Goal: Task Accomplishment & Management: Use online tool/utility

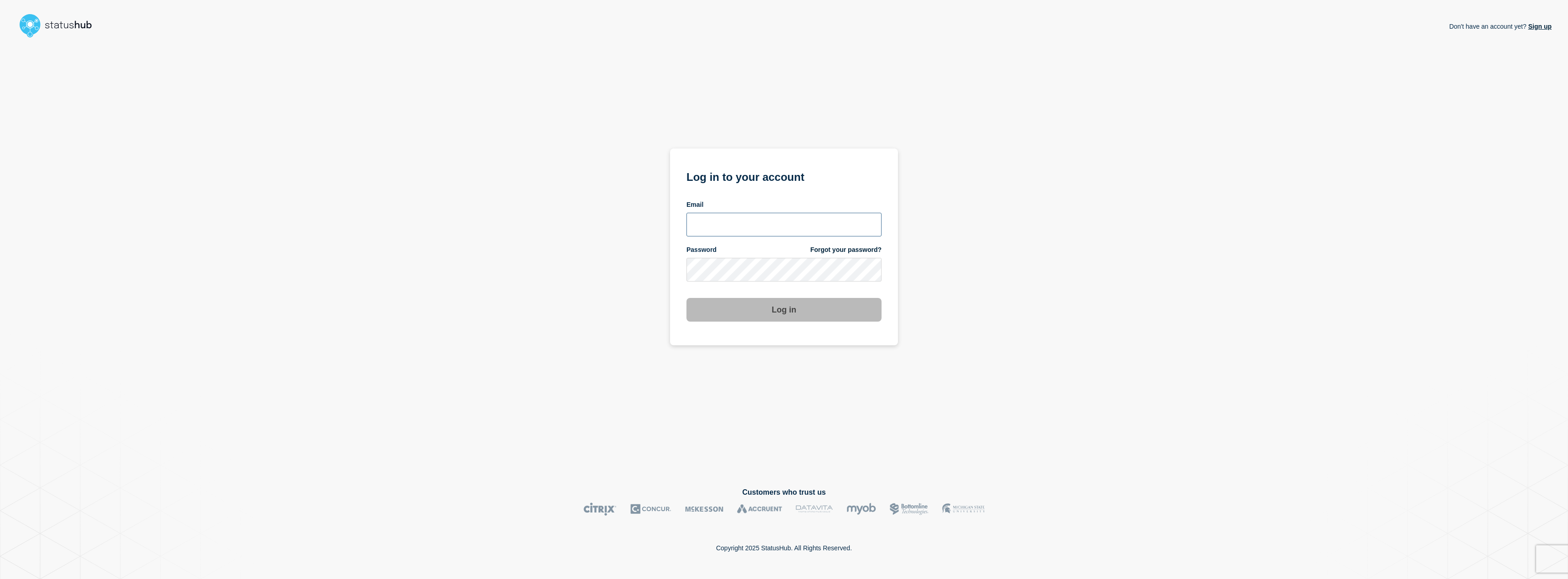
click at [709, 236] on input "email input" at bounding box center [784, 224] width 195 height 24
type input "jafet.figueroa@lcisd.org"
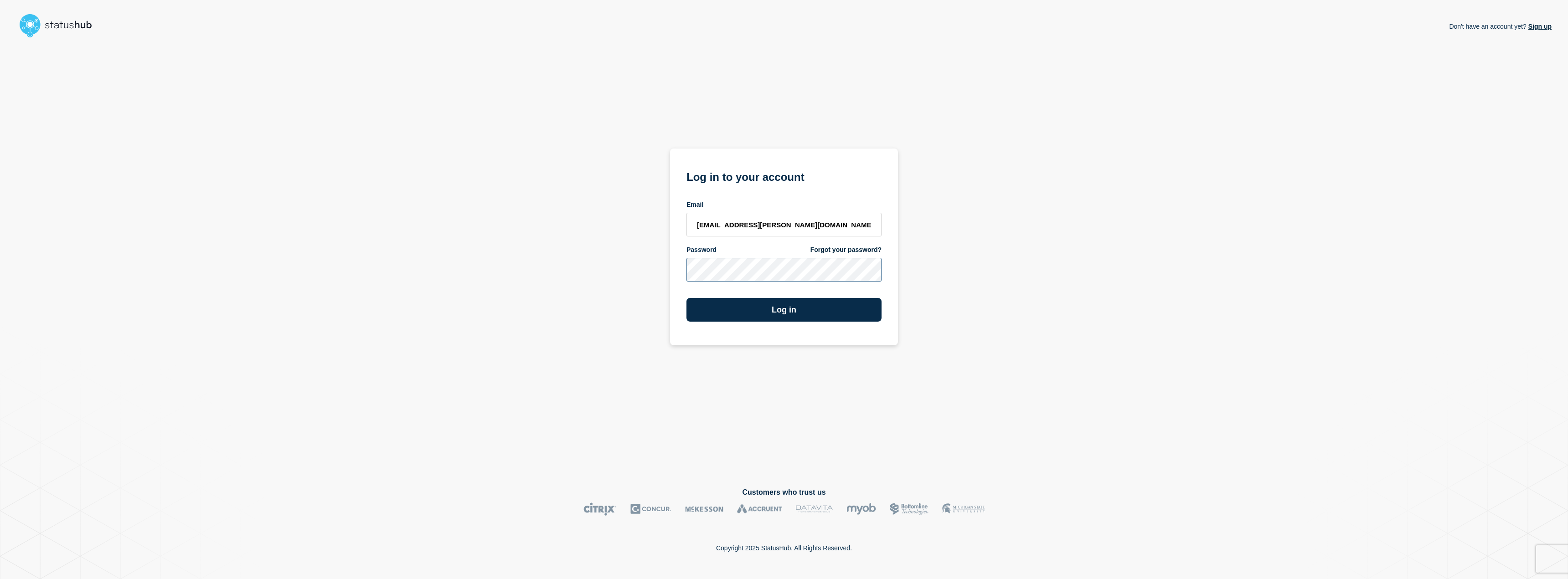
click at [687, 298] on button "Log in" at bounding box center [784, 310] width 195 height 24
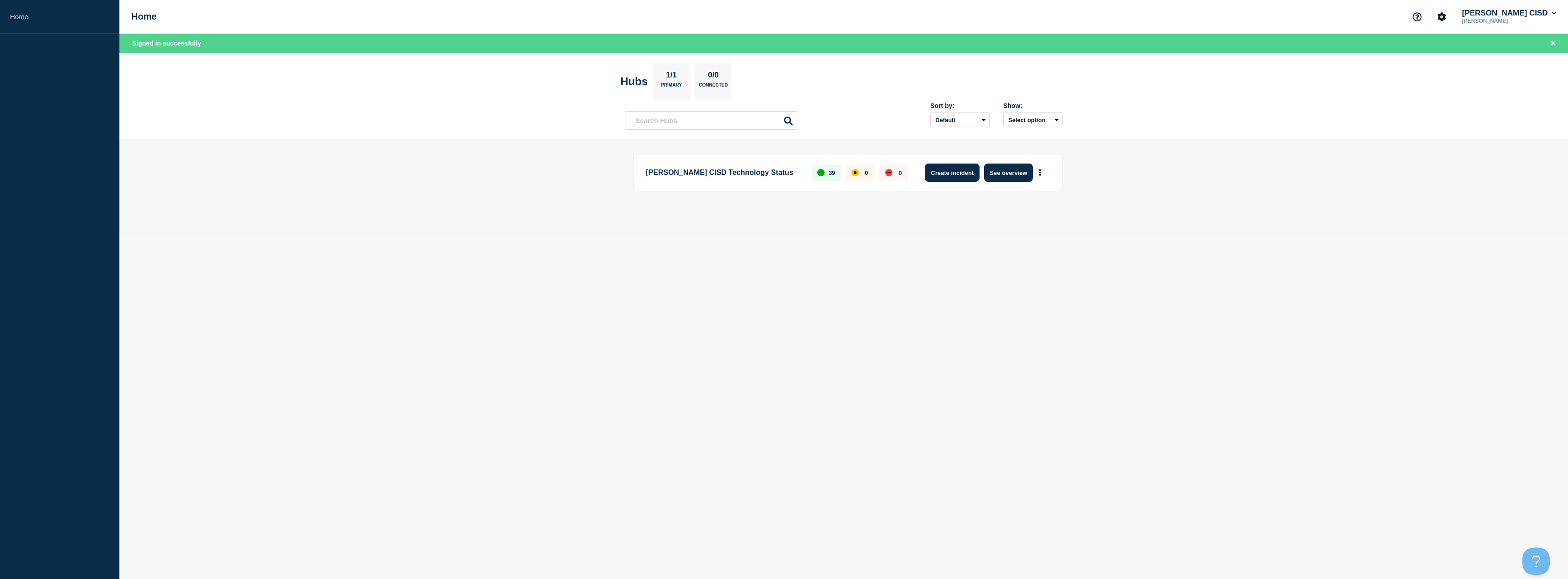
click at [964, 171] on button "Create incident" at bounding box center [952, 173] width 55 height 18
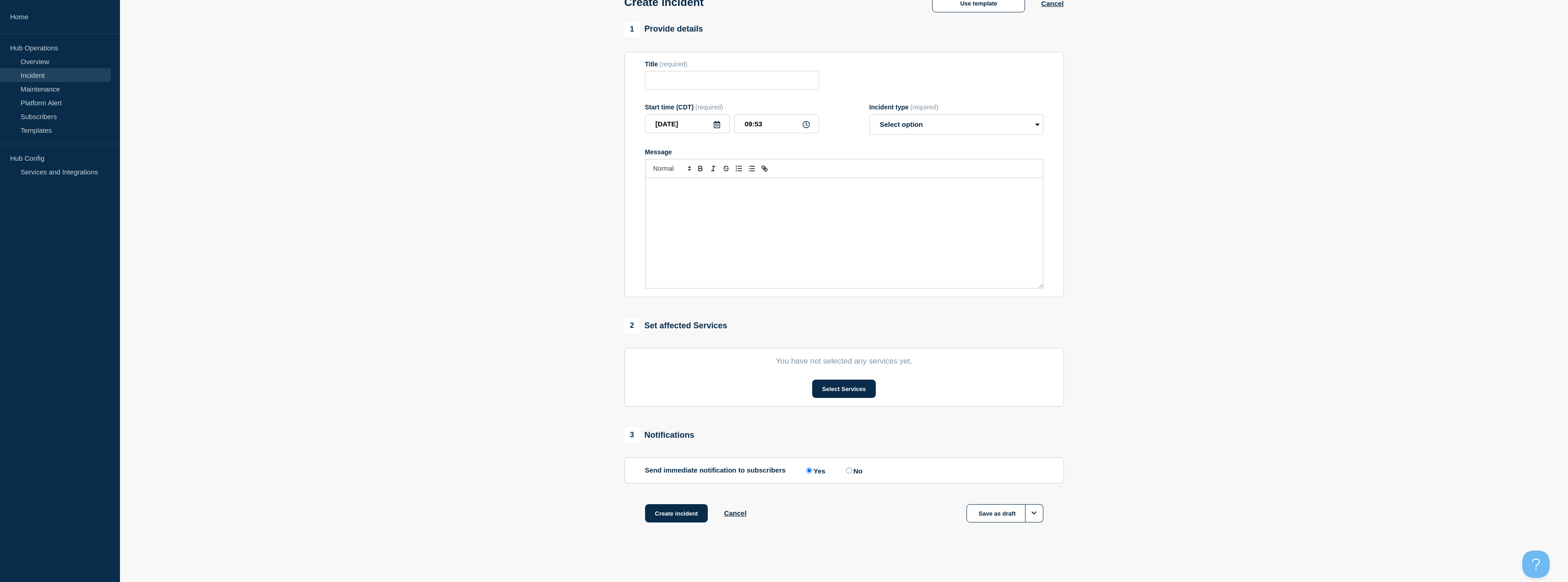
scroll to position [59, 0]
click at [837, 388] on button "Select Services" at bounding box center [844, 389] width 64 height 18
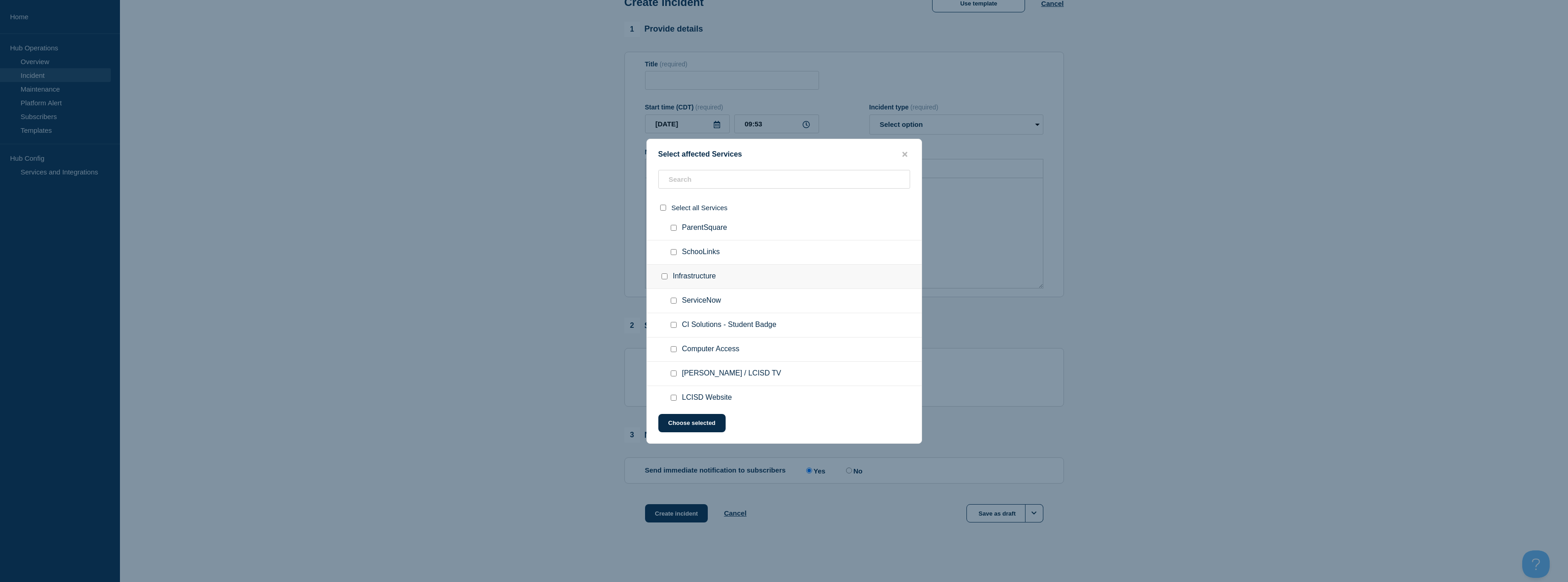
scroll to position [366, 0]
click at [733, 179] on input "text" at bounding box center [784, 179] width 252 height 19
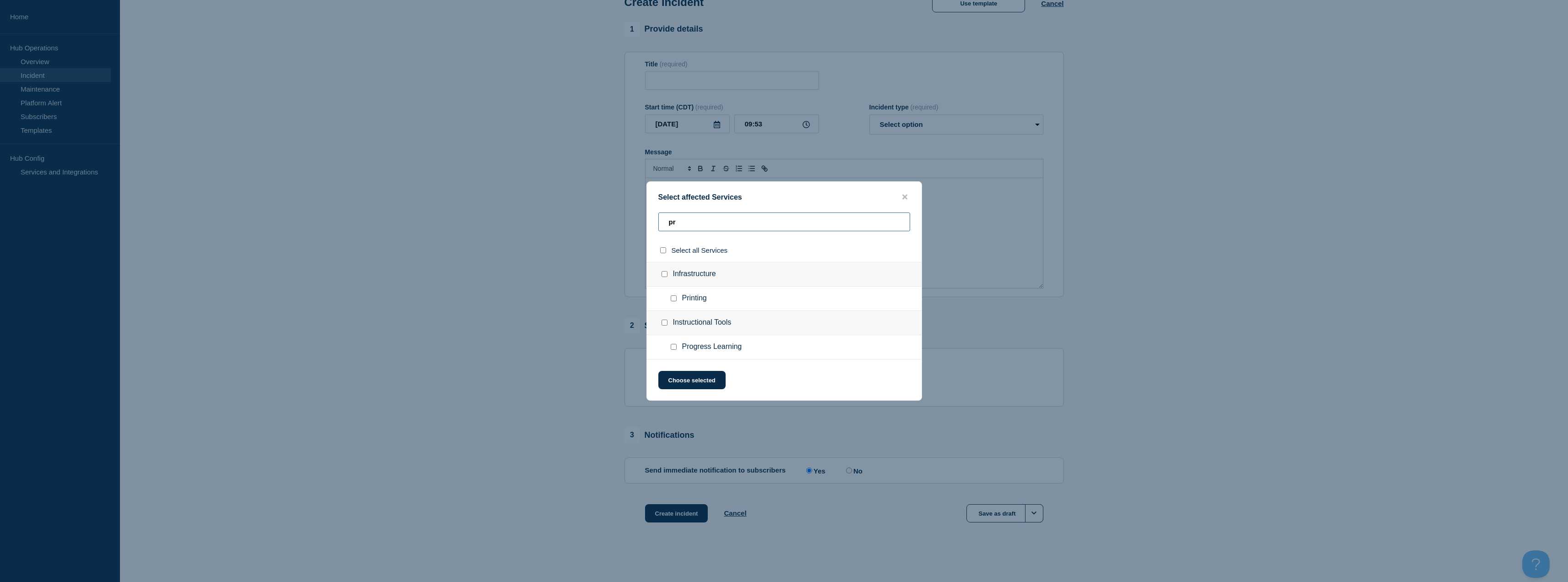
scroll to position [0, 0]
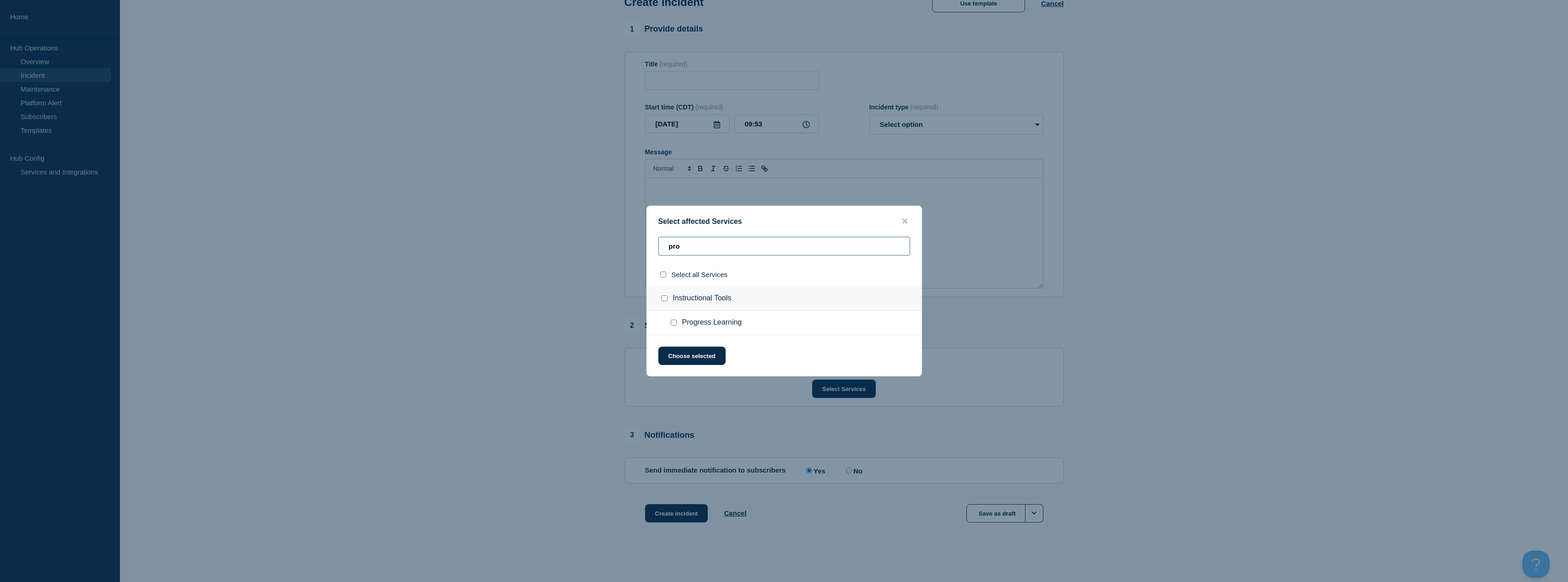
type input "pro"
click at [671, 321] on input "Progress Learning checkbox" at bounding box center [674, 323] width 6 height 6
checkbox input "true"
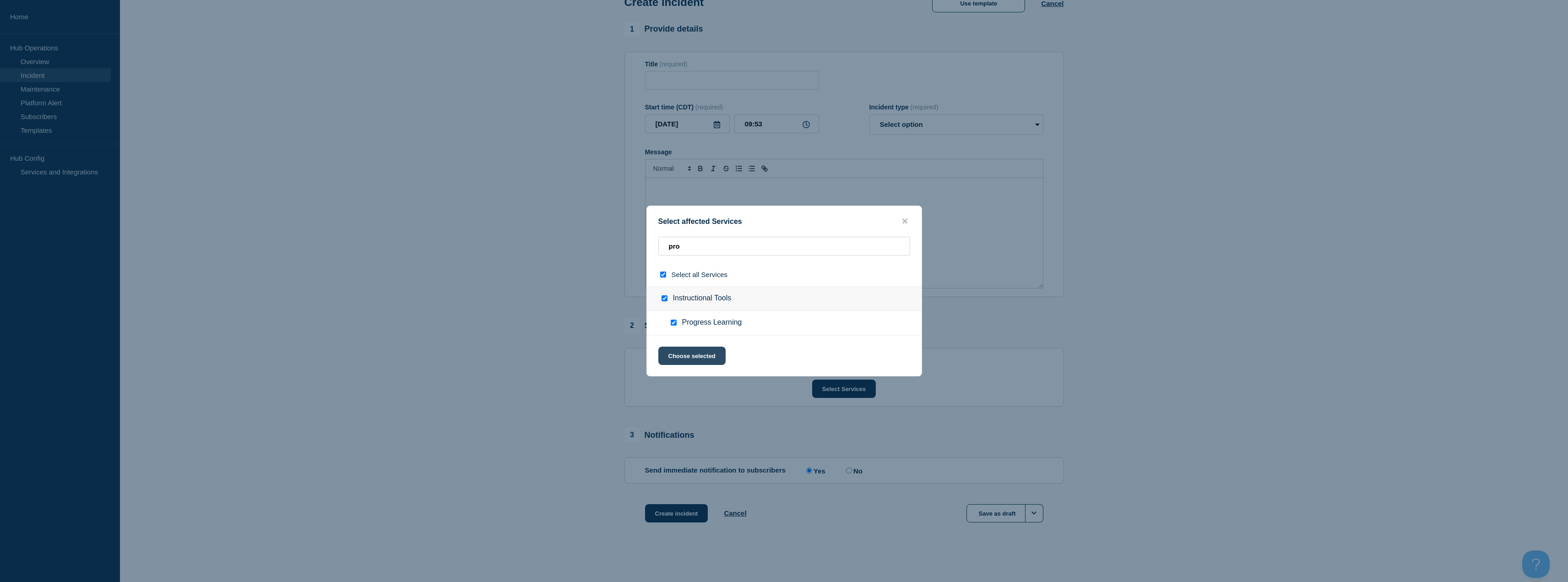
click at [701, 360] on button "Choose selected" at bounding box center [692, 356] width 67 height 18
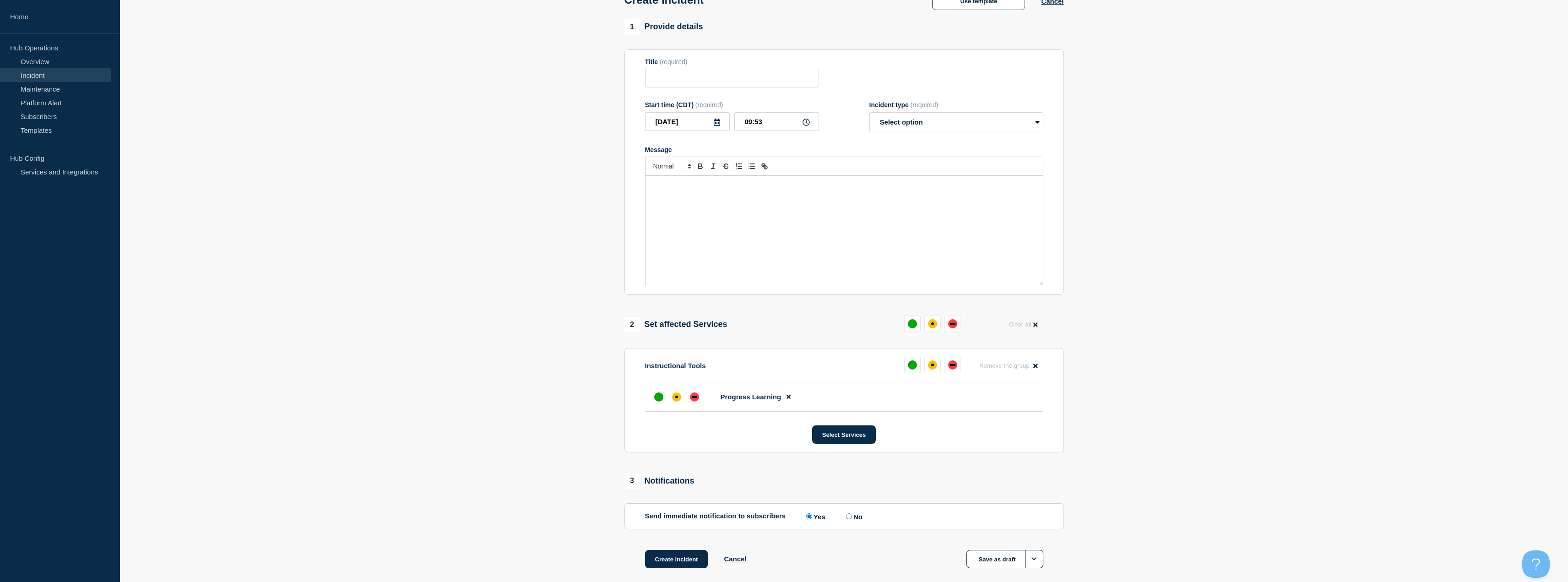
click at [724, 210] on div "Message" at bounding box center [844, 231] width 397 height 110
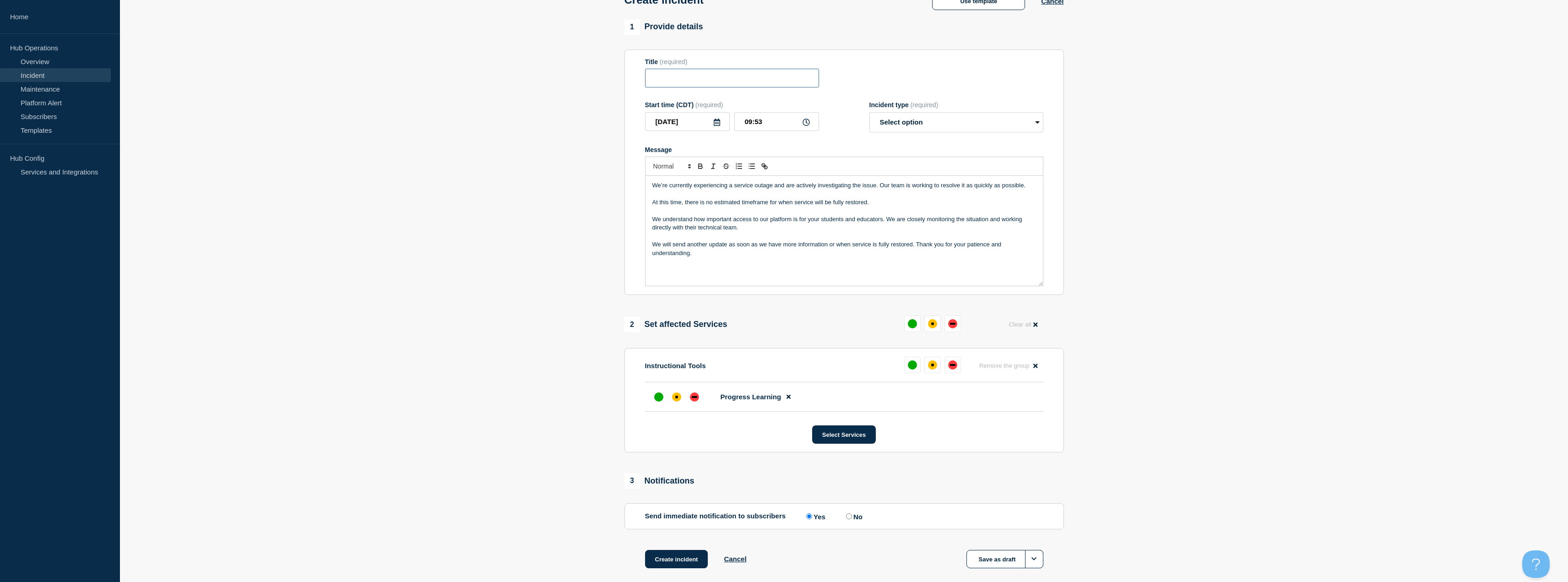
click at [730, 81] on input "Title" at bounding box center [732, 78] width 174 height 19
type input "Progess Learning Outage"
click at [937, 117] on select "Select option Investigating Identified Monitoring" at bounding box center [956, 122] width 174 height 20
select select "investigating"
click at [869, 114] on select "Select option Investigating Identified Monitoring" at bounding box center [956, 122] width 174 height 20
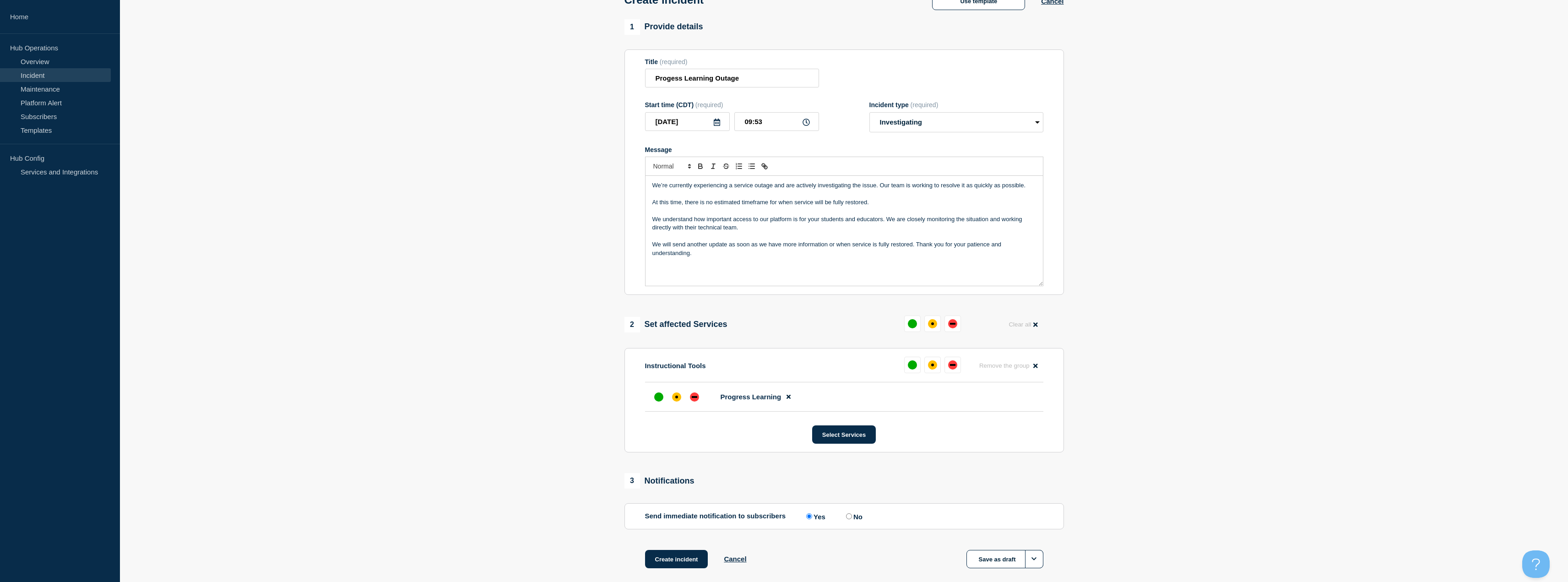
click at [653, 190] on p "We’re currently experiencing a service outage and are actively investigating th…" at bounding box center [844, 185] width 384 height 8
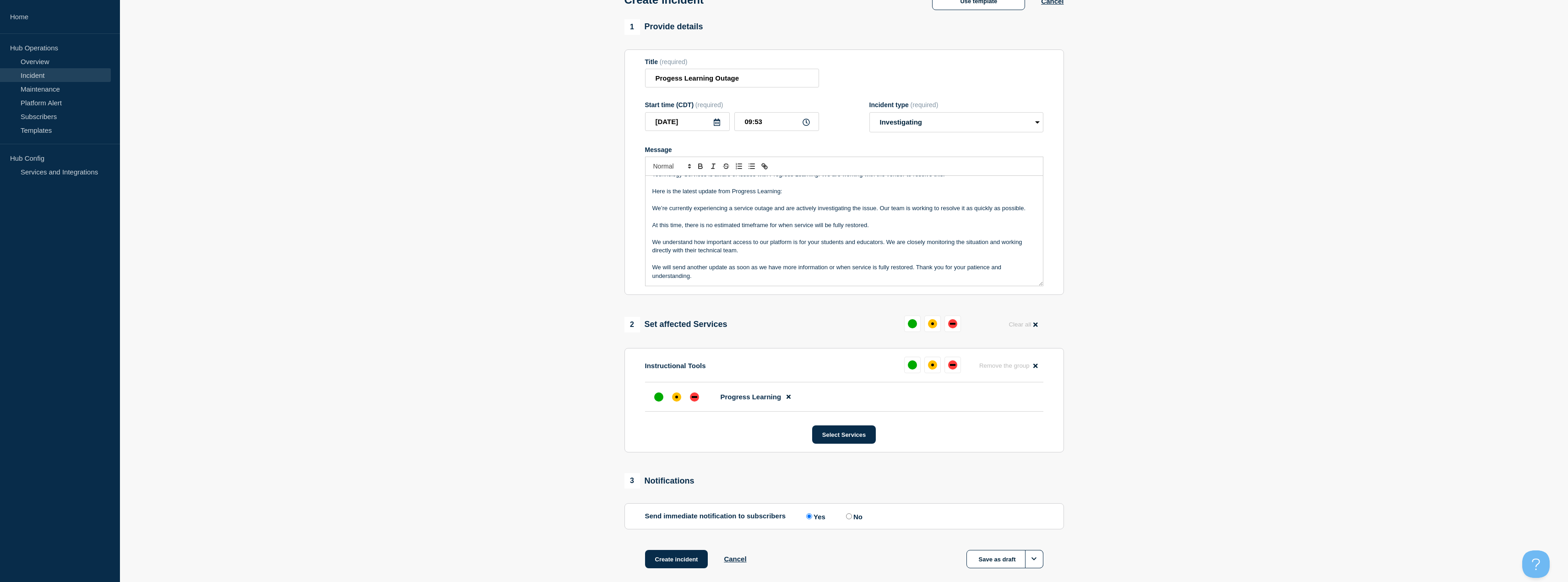
drag, startPoint x: 683, startPoint y: 564, endPoint x: 710, endPoint y: 431, distance: 135.7
click at [710, 434] on div "1 Provide details Title (required) Progess Learning Outage Start time (CDT) (re…" at bounding box center [844, 305] width 450 height 572
click at [698, 400] on div "down" at bounding box center [694, 397] width 9 height 9
click at [685, 555] on button "Create incident" at bounding box center [676, 559] width 63 height 18
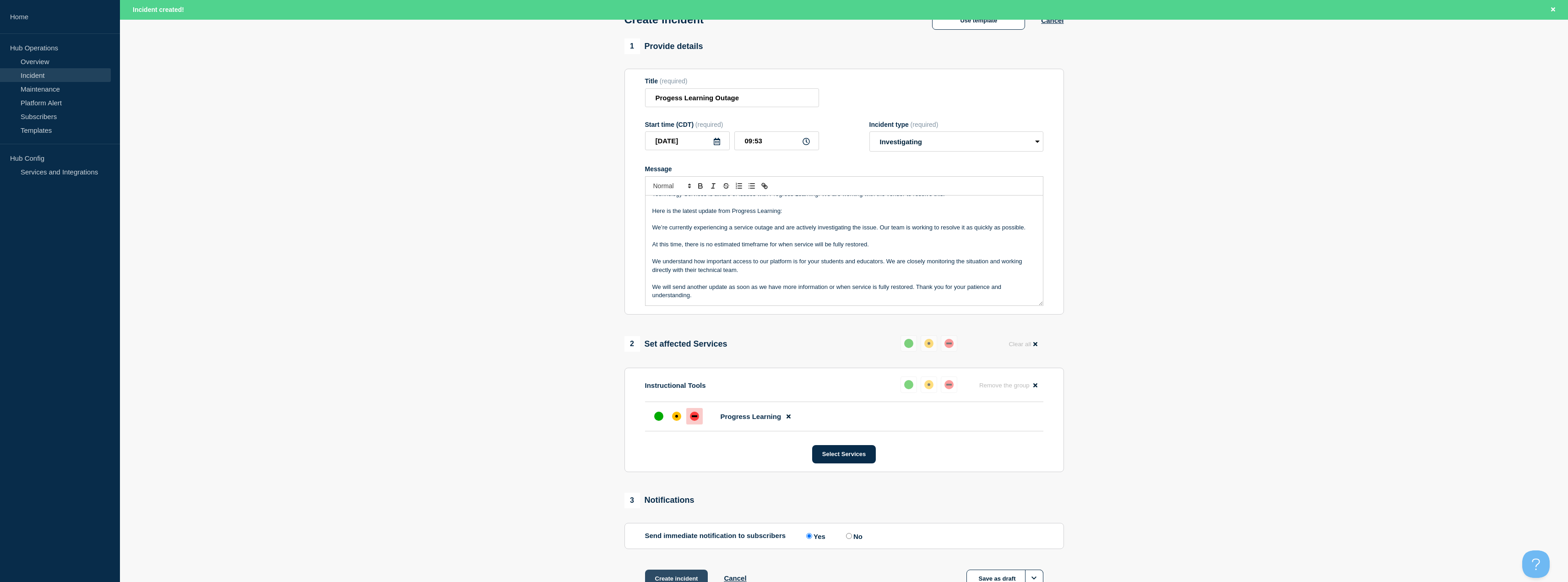
scroll to position [79, 0]
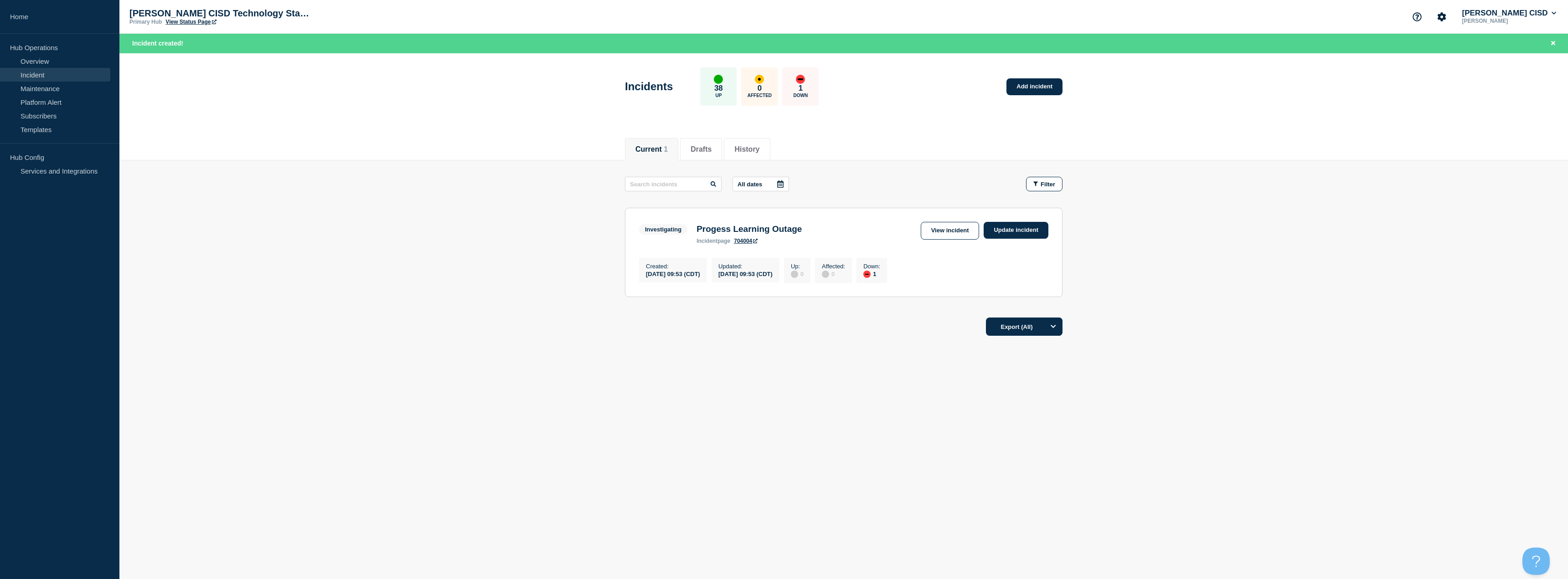
click at [360, 262] on main "All dates Filter Investigating 1 Down Progess Learning Outage Created [DATE] 09…" at bounding box center [844, 235] width 1449 height 150
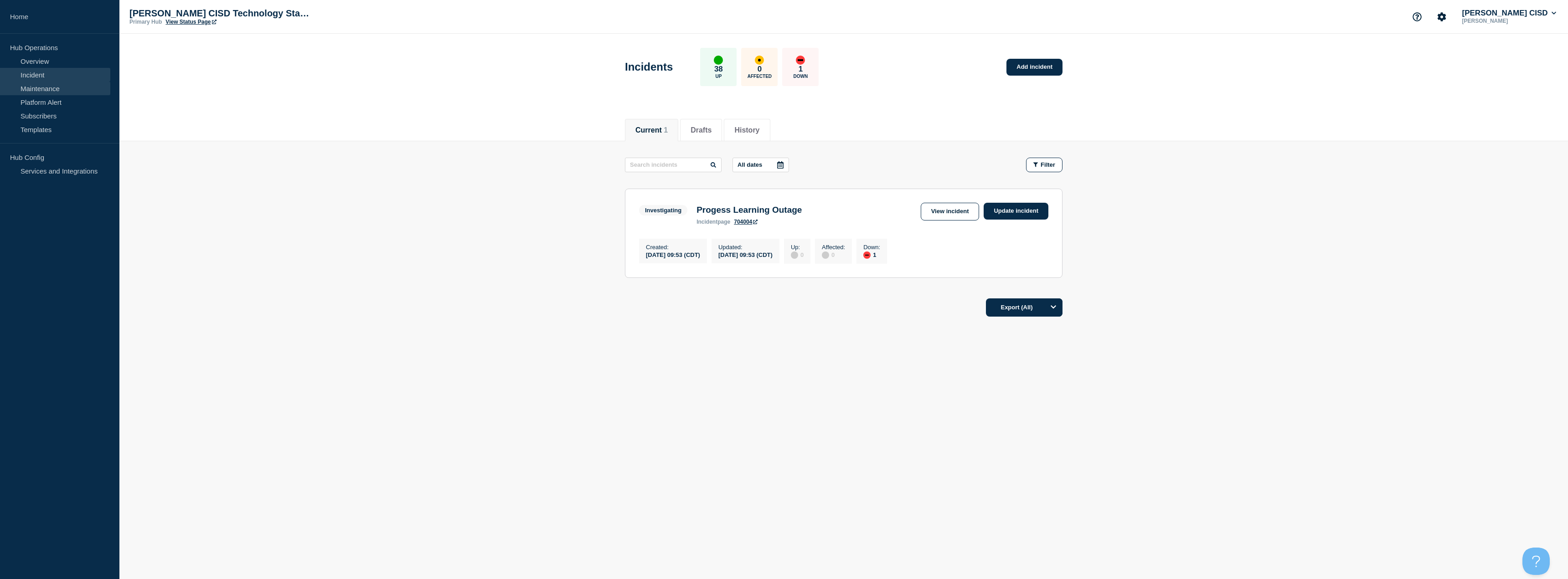
click at [41, 92] on link "Maintenance" at bounding box center [55, 88] width 110 height 13
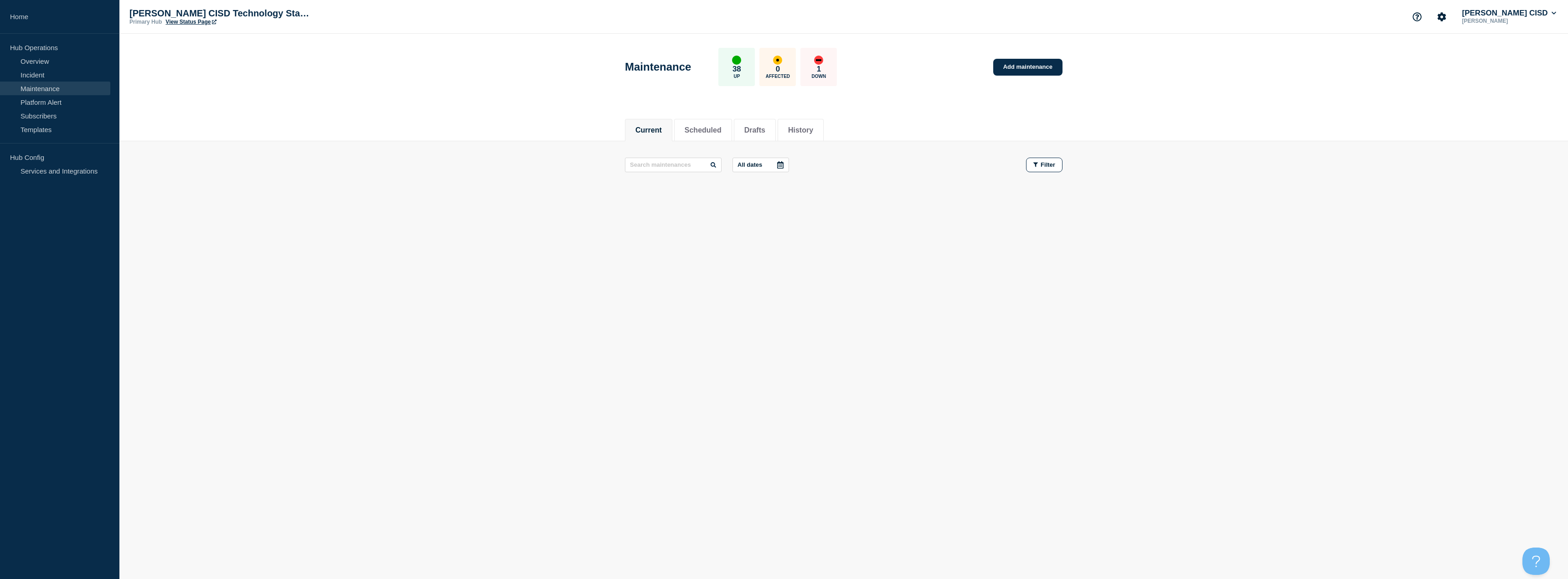
click at [823, 68] on div "1 Down" at bounding box center [819, 67] width 37 height 38
click at [7, 16] on link "Home" at bounding box center [60, 16] width 119 height 33
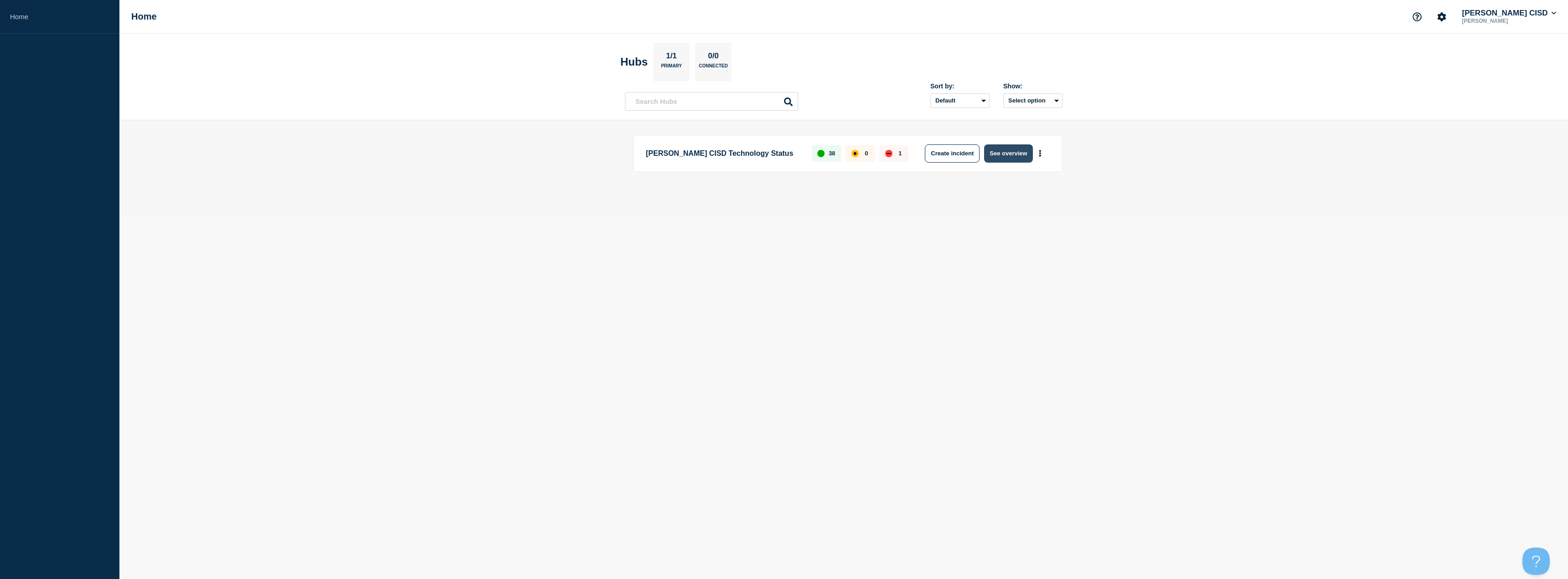
click at [1014, 153] on button "See overview" at bounding box center [1008, 153] width 48 height 18
